Goal: Book appointment/travel/reservation

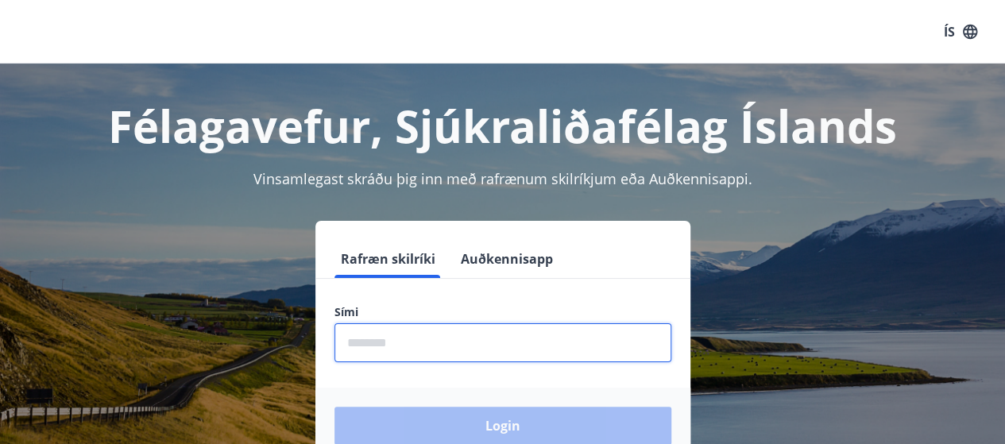
click at [392, 347] on input "phone" at bounding box center [502, 342] width 337 height 39
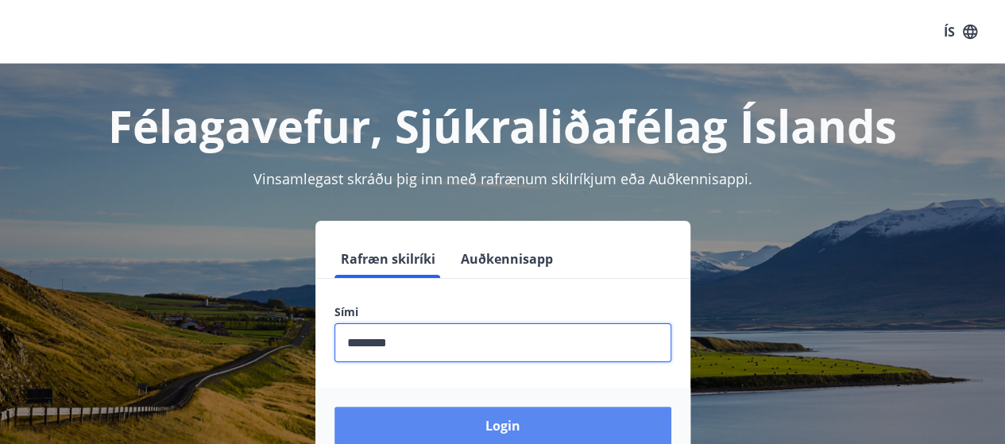
type input "********"
click at [512, 431] on button "Login" at bounding box center [502, 426] width 337 height 38
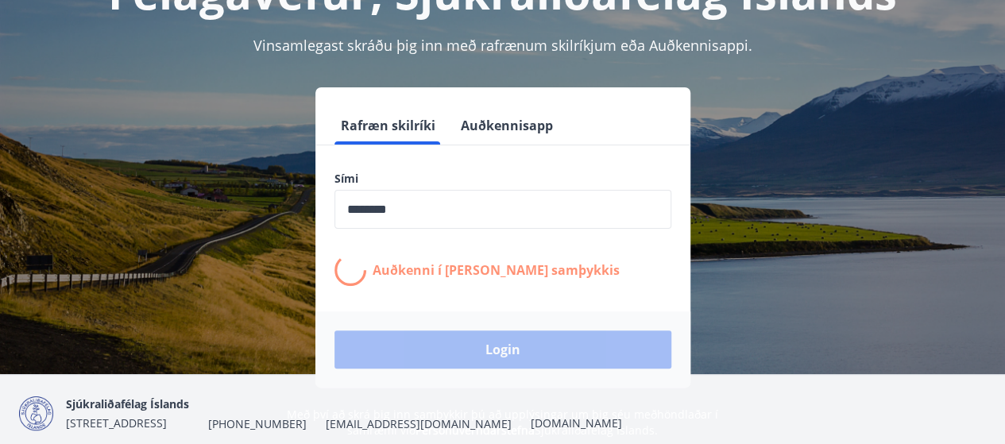
scroll to position [159, 0]
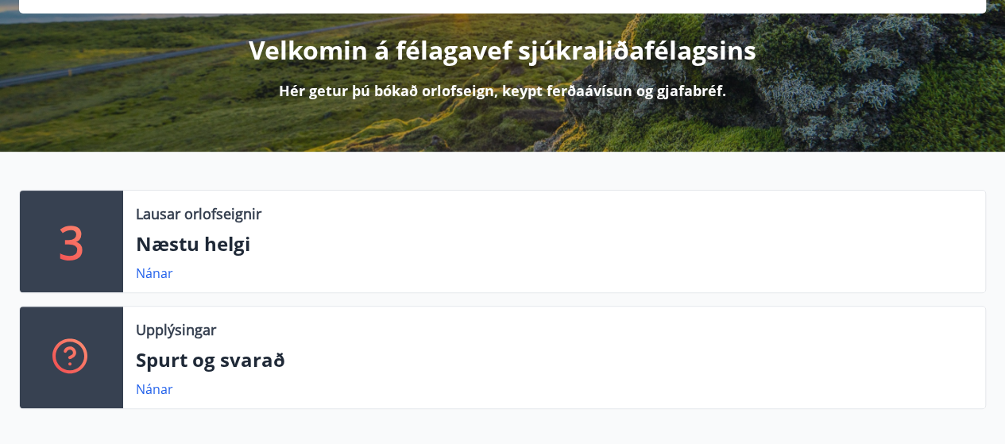
scroll to position [284, 0]
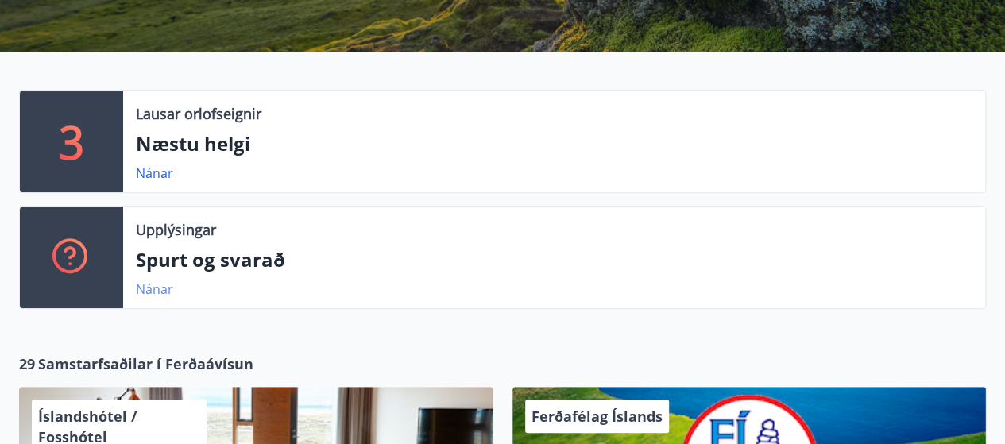
click at [159, 291] on link "Nánar" at bounding box center [154, 288] width 37 height 17
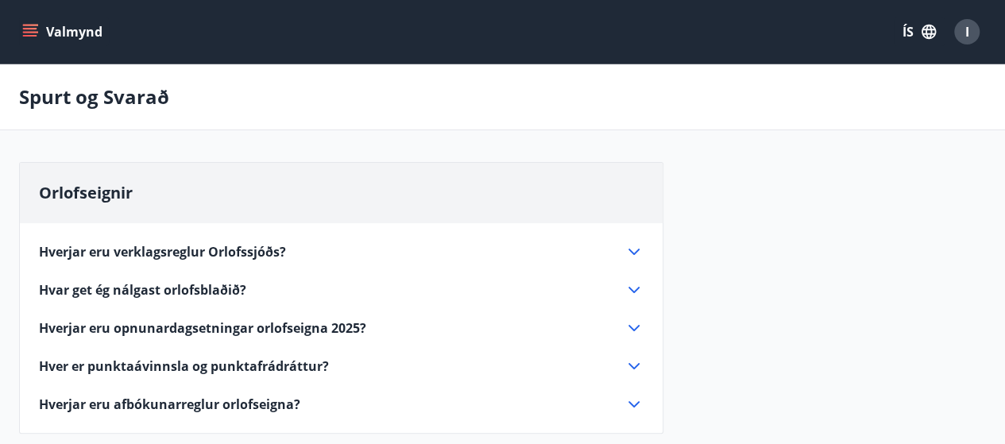
click at [29, 31] on icon "menu" at bounding box center [31, 32] width 17 height 2
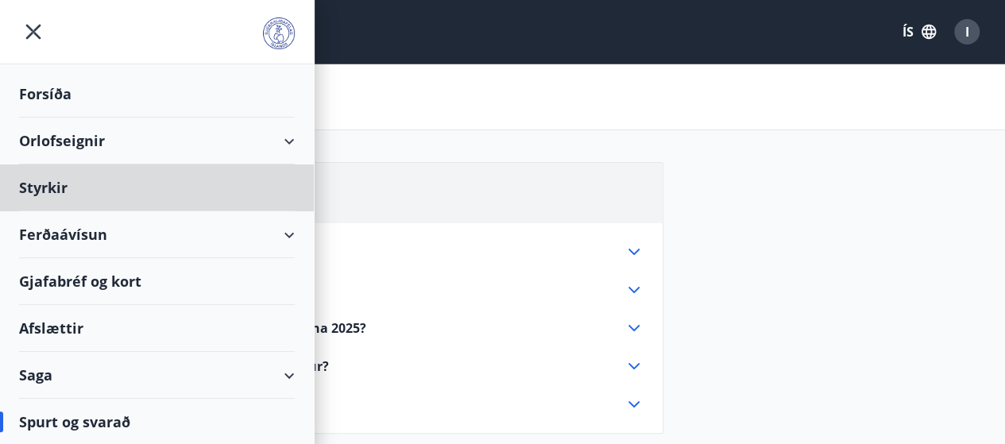
click at [62, 92] on div "Forsíða" at bounding box center [157, 94] width 276 height 47
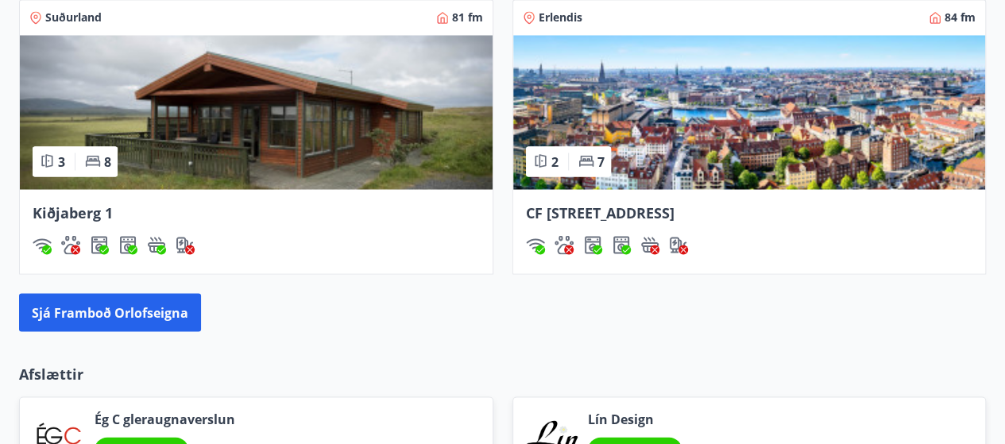
scroll to position [1509, 0]
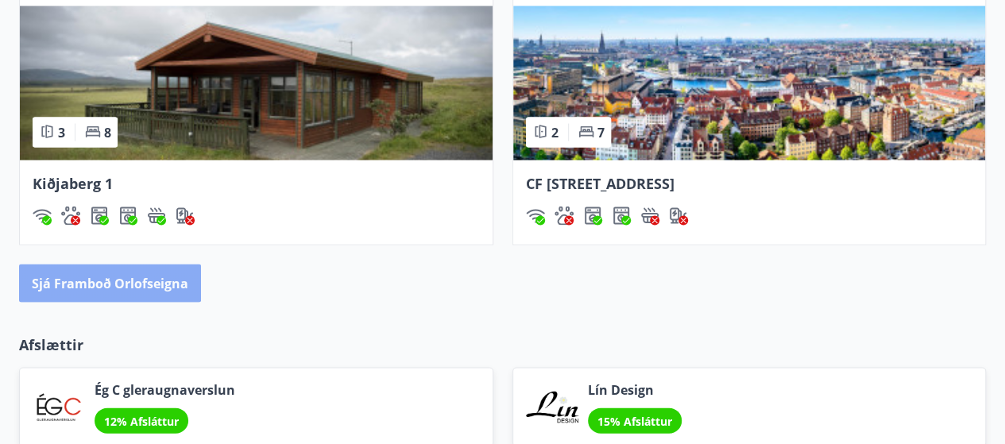
click at [106, 277] on button "Sjá framboð orlofseigna" at bounding box center [110, 284] width 182 height 38
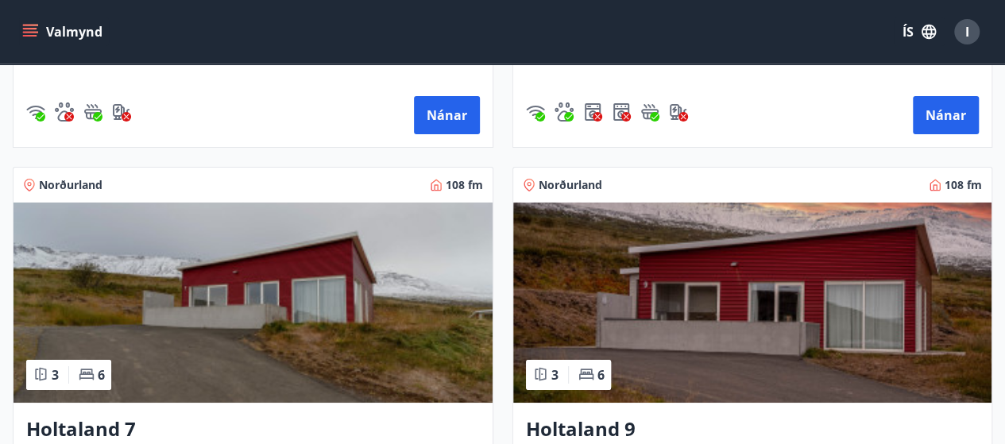
scroll to position [2780, 0]
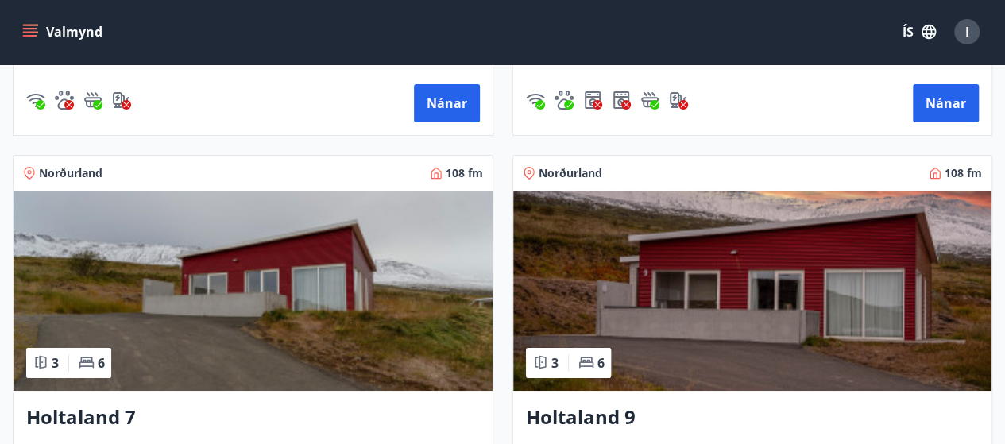
click at [642, 304] on img at bounding box center [752, 291] width 479 height 200
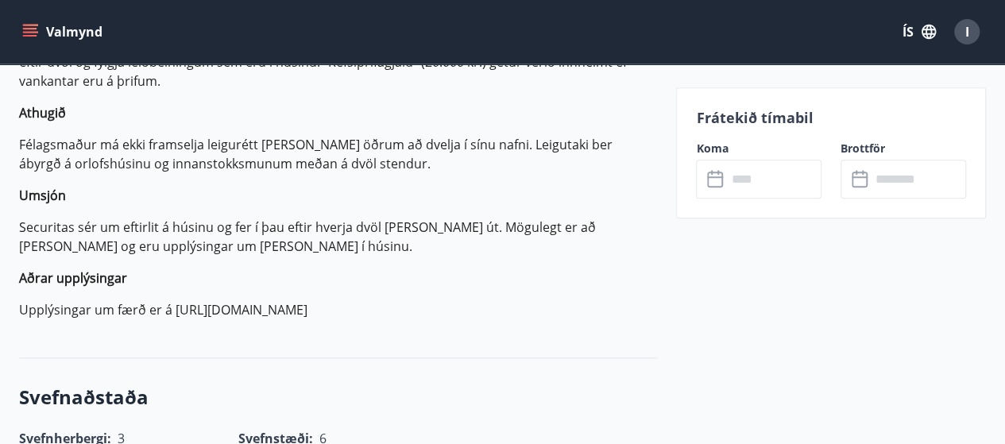
scroll to position [636, 0]
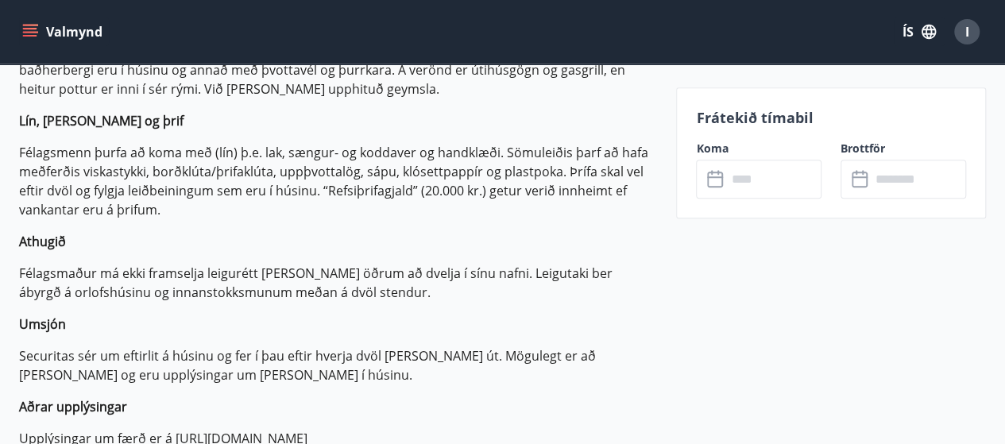
click at [717, 149] on label "Koma" at bounding box center [759, 149] width 126 height 16
click at [753, 179] on input "text" at bounding box center [773, 179] width 95 height 39
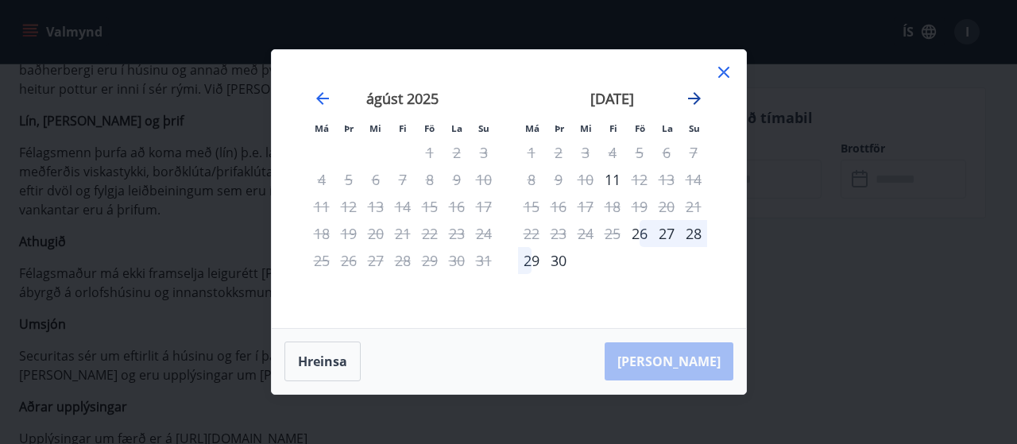
click at [697, 98] on icon "Move forward to switch to the next month." at bounding box center [694, 98] width 13 height 13
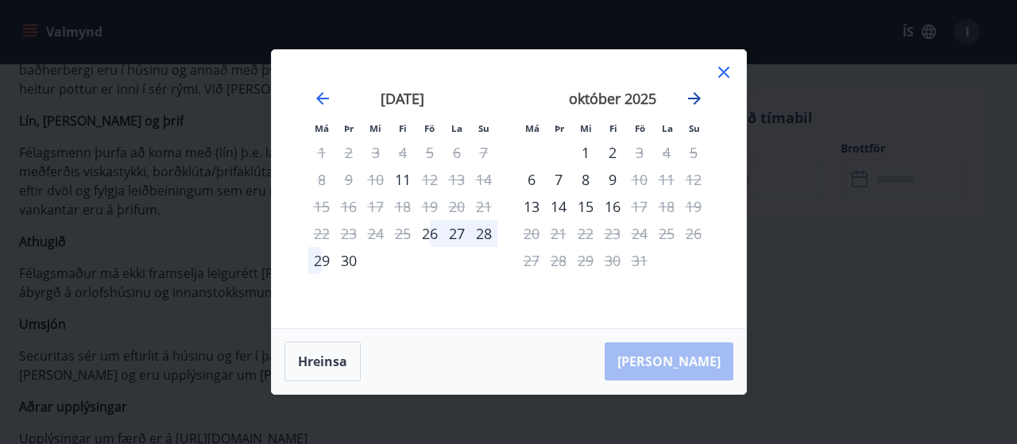
click at [697, 98] on icon "Move forward to switch to the next month." at bounding box center [694, 98] width 13 height 13
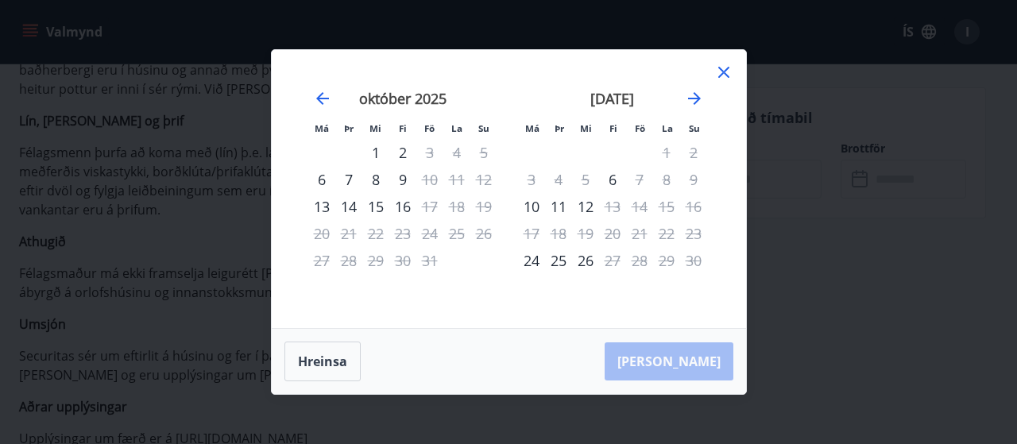
drag, startPoint x: 364, startPoint y: 149, endPoint x: 464, endPoint y: 197, distance: 111.2
click at [465, 197] on tbody "1 2 3 4 5 6 7 8 9 10 11 12 13 14 15 16 17 18 19 20 21 22 23 24 25 26 27 28 29 3…" at bounding box center [402, 206] width 189 height 135
drag, startPoint x: 492, startPoint y: 145, endPoint x: 478, endPoint y: 269, distance: 124.7
click at [478, 269] on div "Má Þr Mi Fi Fö La Su Má Þr Mi Fi Fö La Su [DATE] 1 2 3 4 5 6 7 8 9 10 11 12 13 …" at bounding box center [508, 189] width 435 height 240
drag, startPoint x: 303, startPoint y: 260, endPoint x: 471, endPoint y: 225, distance: 171.2
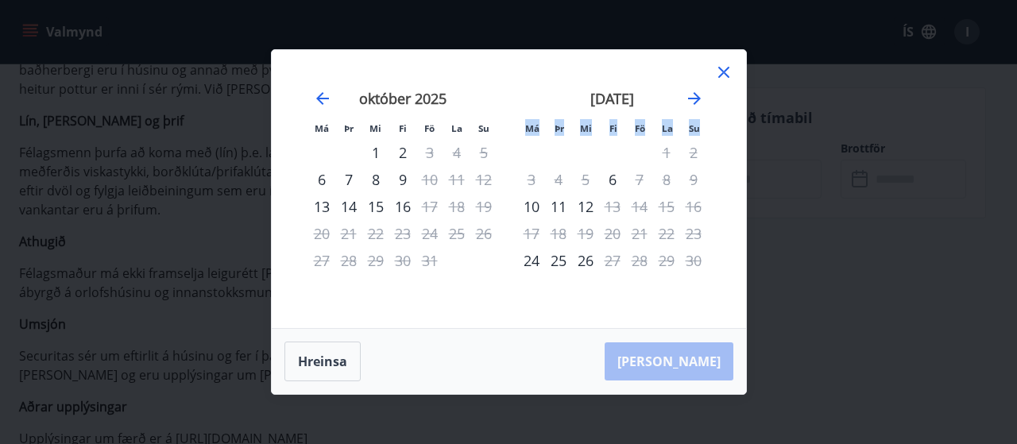
click at [473, 229] on div "[DATE] 1 2 3 4 5 6 7 8 9 10 11 12 13 14 15 16 17 18 19 20 21 22 23 24 25 26 27 …" at bounding box center [403, 199] width 210 height 261
click at [729, 150] on div "Má Þr Mi Fi Fö La Su Má Þr Mi Fi Fö La Su [DATE] 1 2 3 4 5 6 7 8 9 10 11 12 13 …" at bounding box center [509, 189] width 474 height 278
drag, startPoint x: 315, startPoint y: 128, endPoint x: 439, endPoint y: 274, distance: 192.1
click at [419, 277] on div "Má Þr Mi Fi Fö La Su Má Þr Mi Fi Fö La Su [DATE] 1 2 3 4 5 6 7 8 9 10 11 12 13 …" at bounding box center [508, 189] width 435 height 240
click at [462, 276] on div "[DATE] 1 2 3 4 5 6 7 8 9 10 11 12 13 14 15 16 17 18 19 20 21 22 23 24 25 26 27 …" at bounding box center [403, 199] width 210 height 261
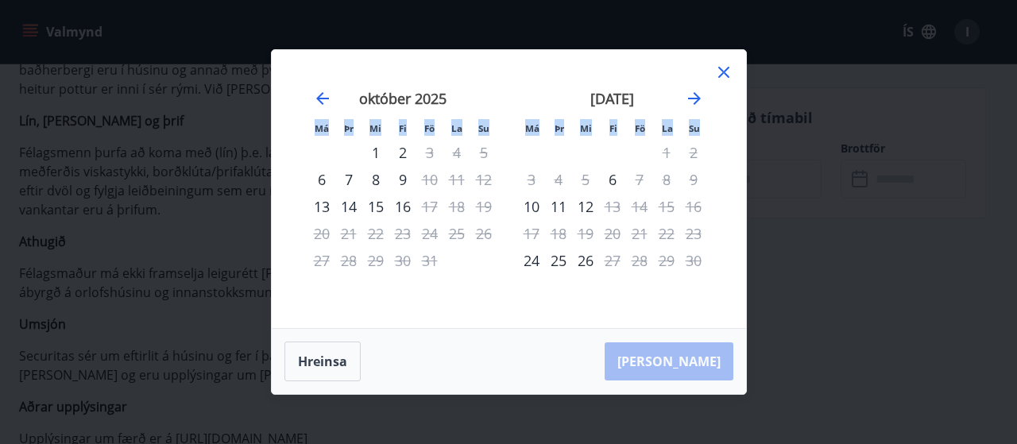
click at [717, 73] on icon at bounding box center [723, 72] width 19 height 19
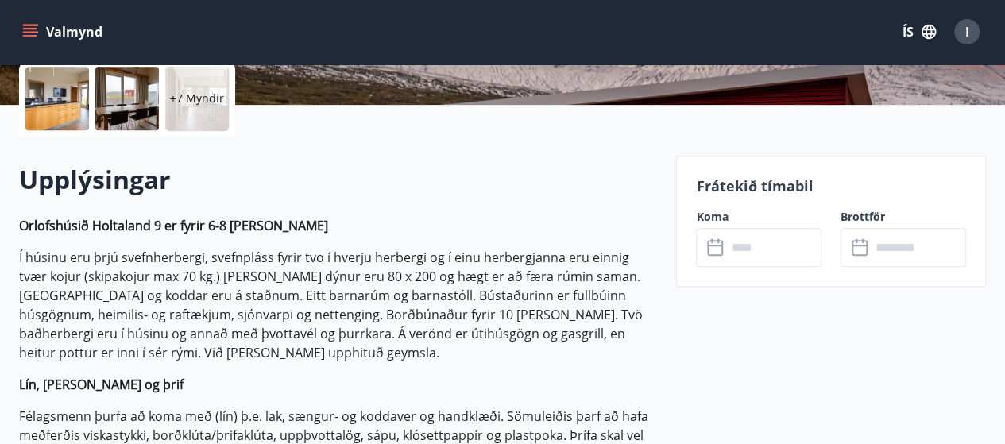
scroll to position [397, 0]
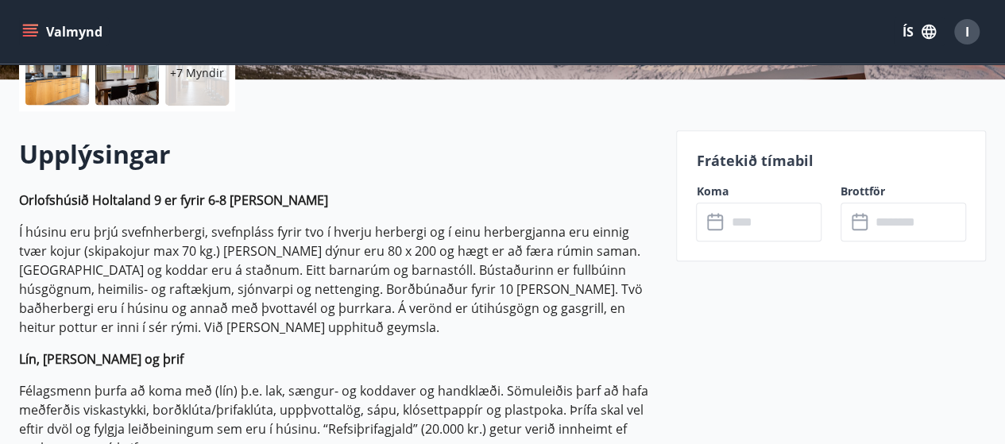
click at [720, 193] on label "Koma" at bounding box center [759, 192] width 126 height 16
click at [710, 189] on label "Koma" at bounding box center [759, 192] width 126 height 16
click at [857, 191] on label "Brottför" at bounding box center [903, 192] width 126 height 16
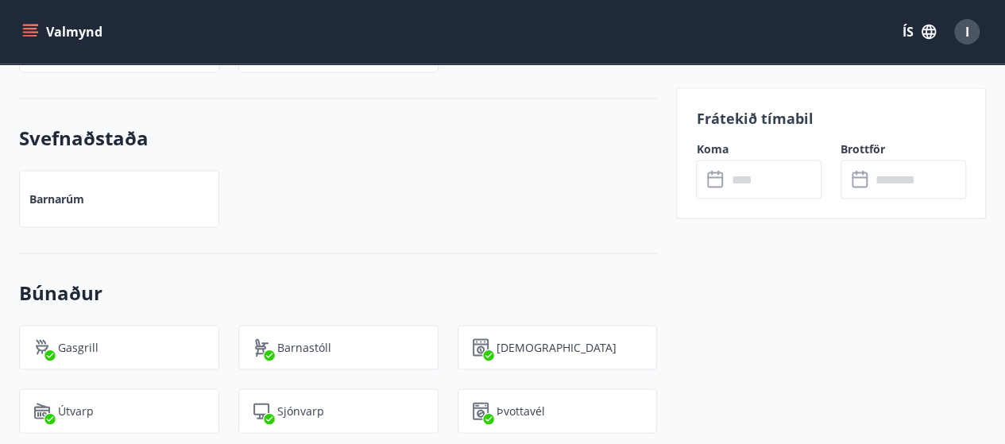
scroll to position [1668, 0]
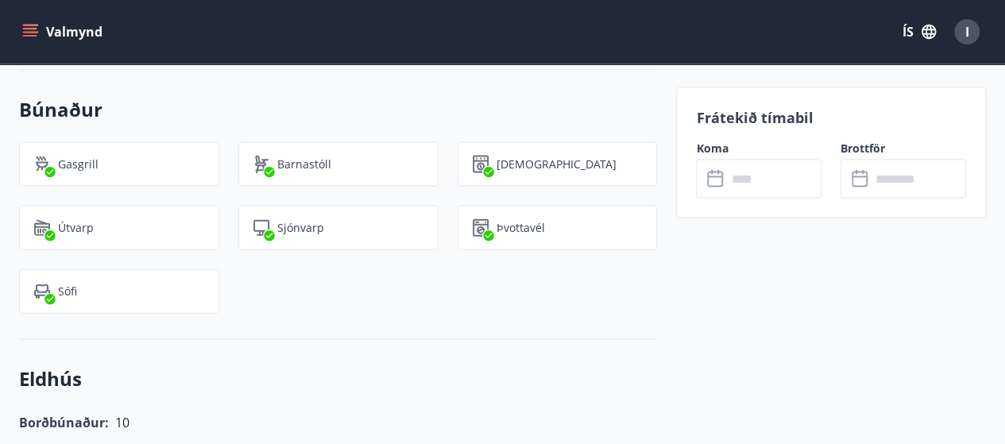
click at [866, 146] on label "Brottför" at bounding box center [903, 149] width 126 height 16
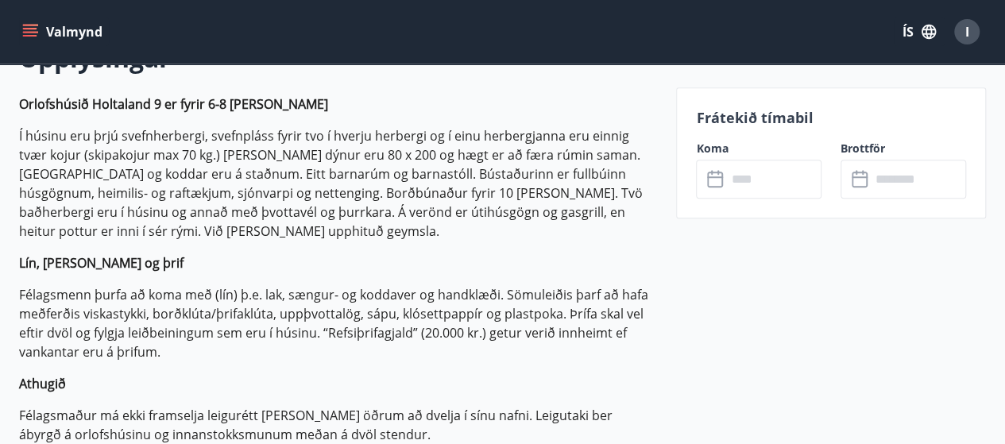
scroll to position [477, 0]
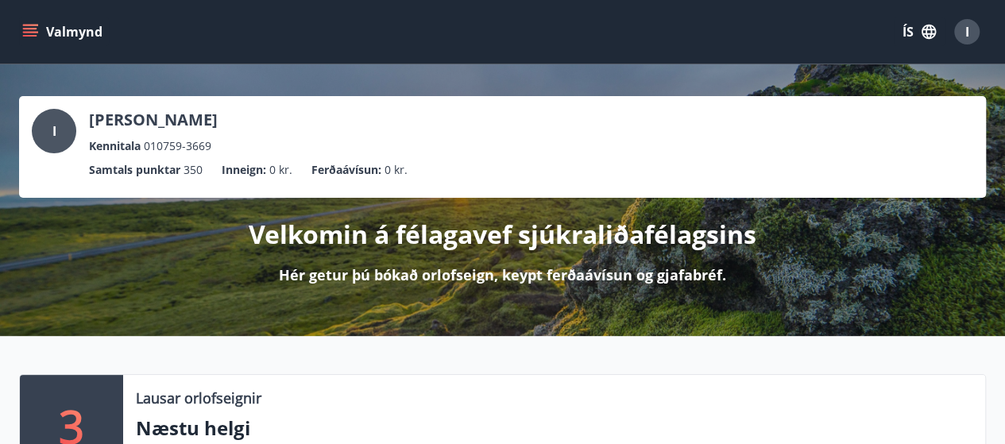
click at [485, 242] on p "Velkomin á félagavef sjúkraliðafélagsins" at bounding box center [503, 234] width 508 height 35
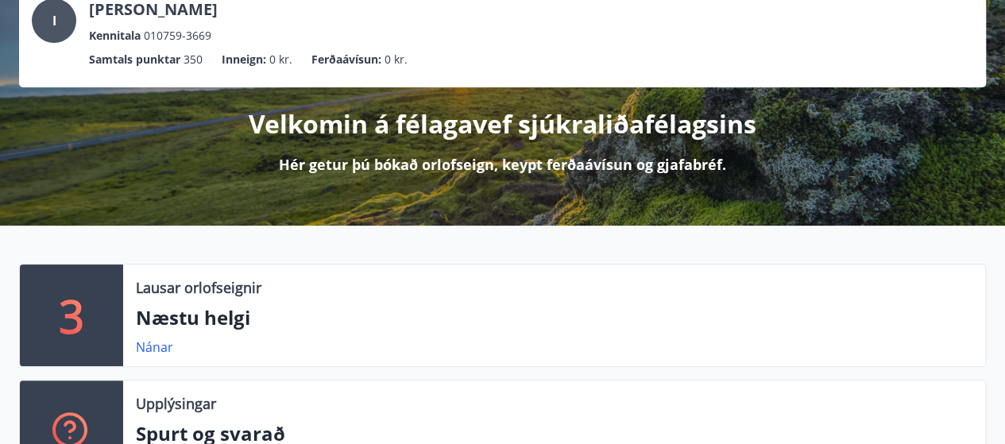
scroll to position [159, 0]
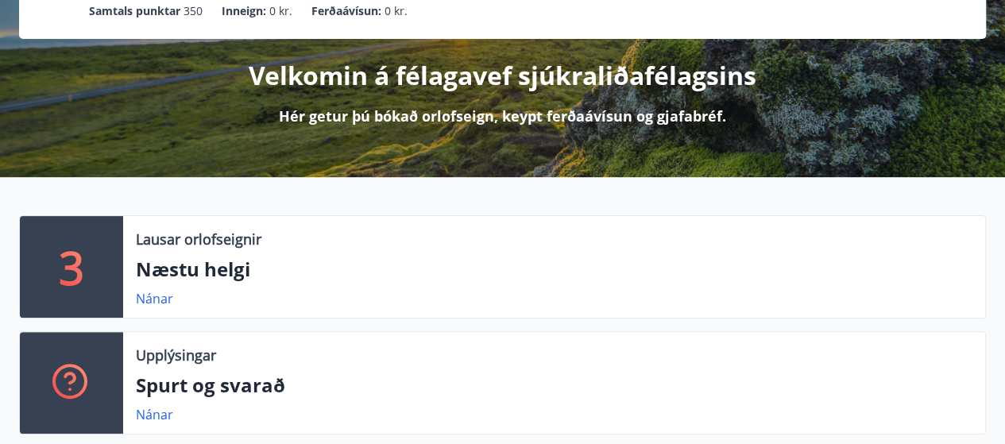
click at [581, 80] on p "Velkomin á félagavef sjúkraliðafélagsins" at bounding box center [503, 75] width 508 height 35
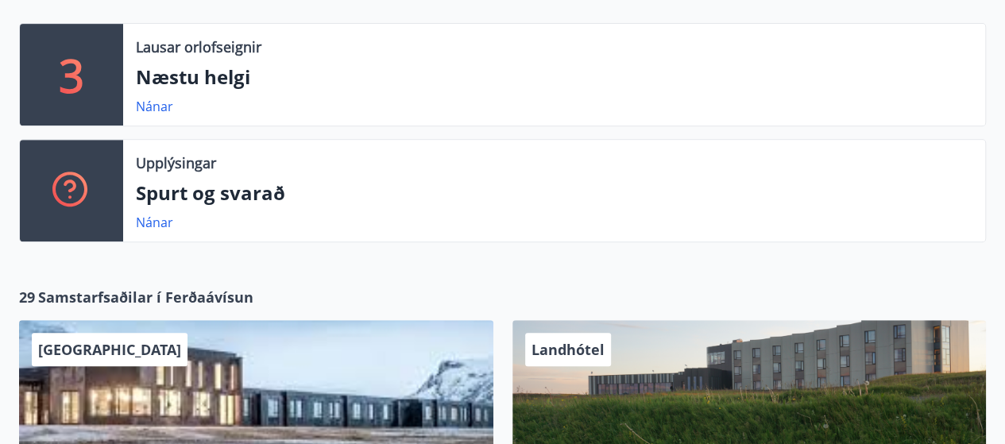
scroll to position [397, 0]
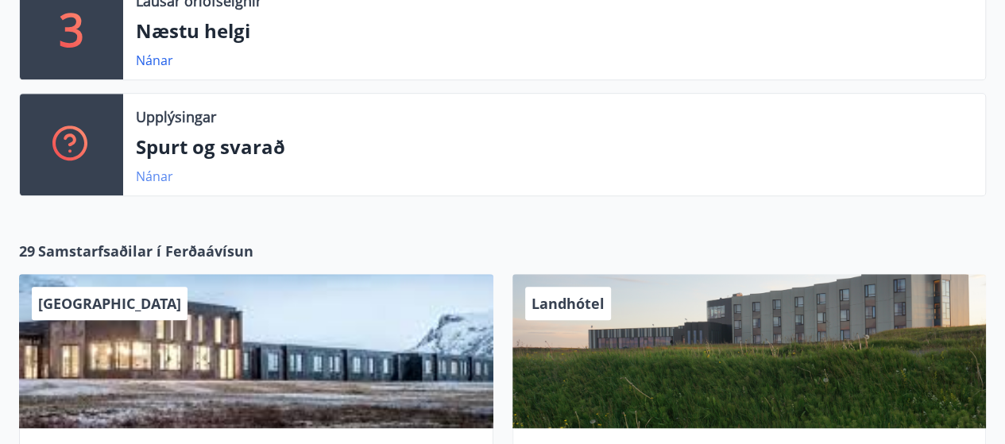
click at [144, 177] on link "Nánar" at bounding box center [154, 176] width 37 height 17
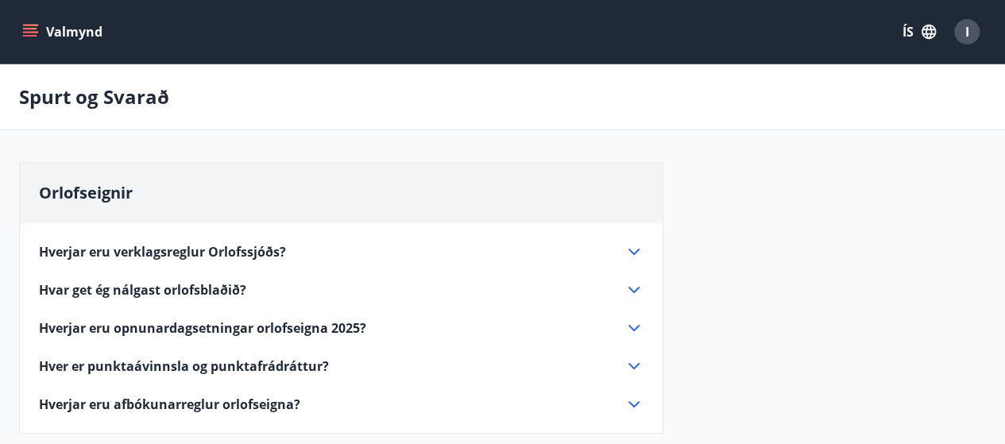
scroll to position [79, 0]
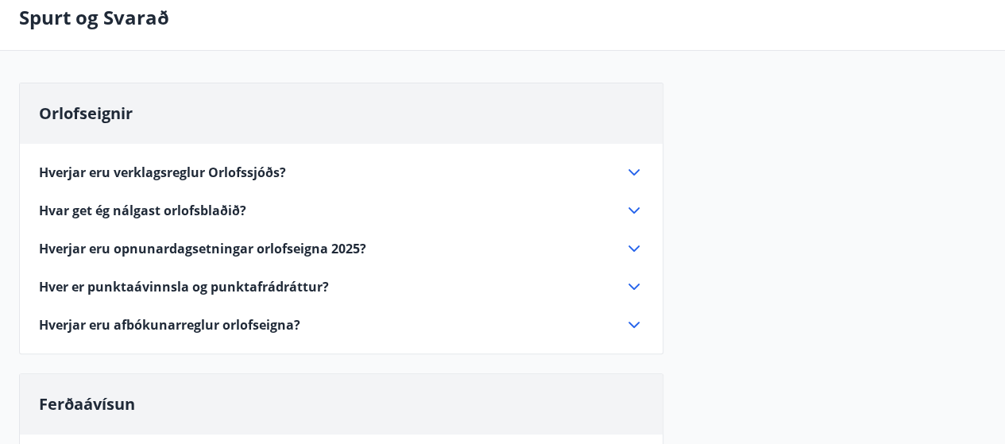
click at [636, 246] on icon at bounding box center [633, 248] width 19 height 19
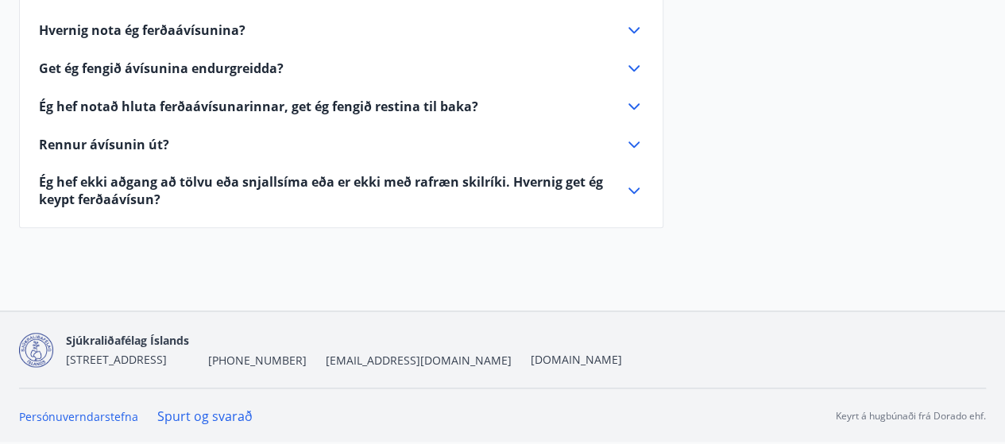
scroll to position [928, 0]
